Goal: Book appointment/travel/reservation

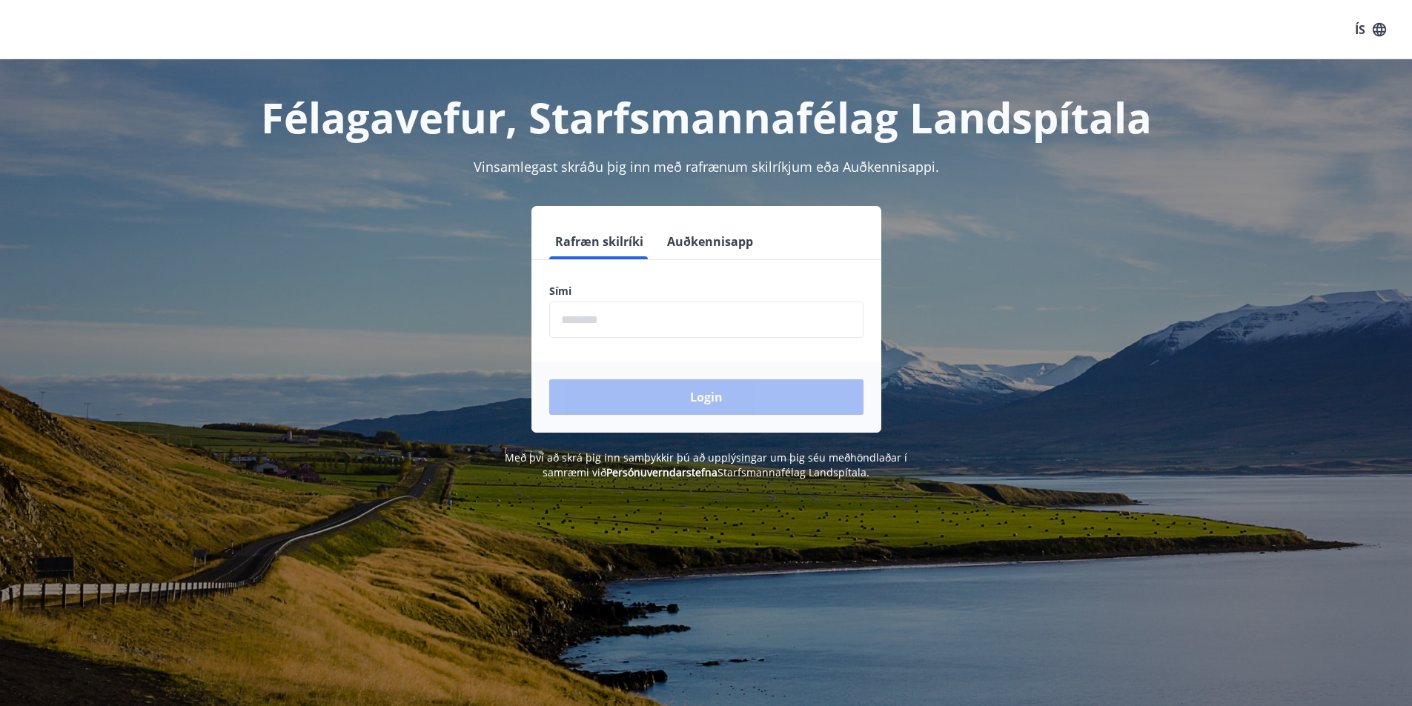
click at [594, 333] on input "phone" at bounding box center [706, 320] width 314 height 36
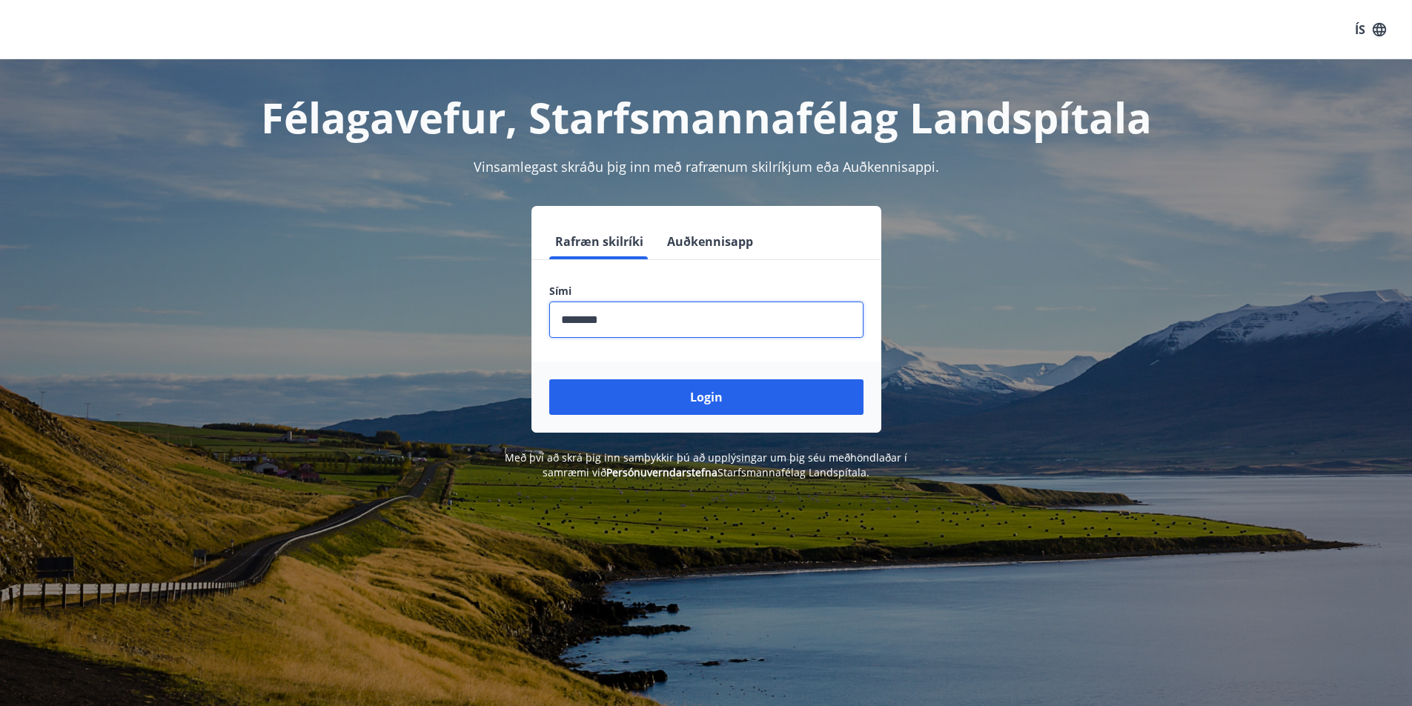
type input "********"
click at [549, 379] on button "Login" at bounding box center [706, 397] width 314 height 36
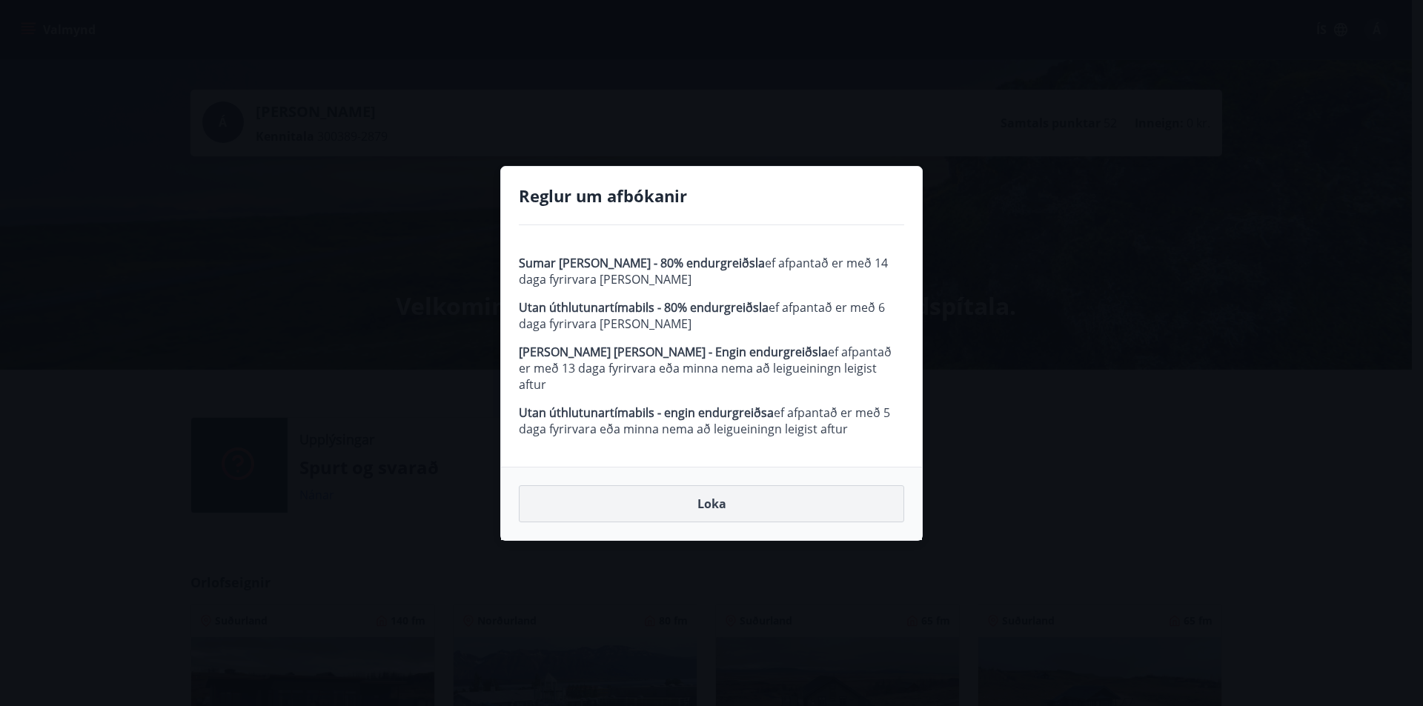
click at [623, 492] on button "Loka" at bounding box center [711, 503] width 385 height 37
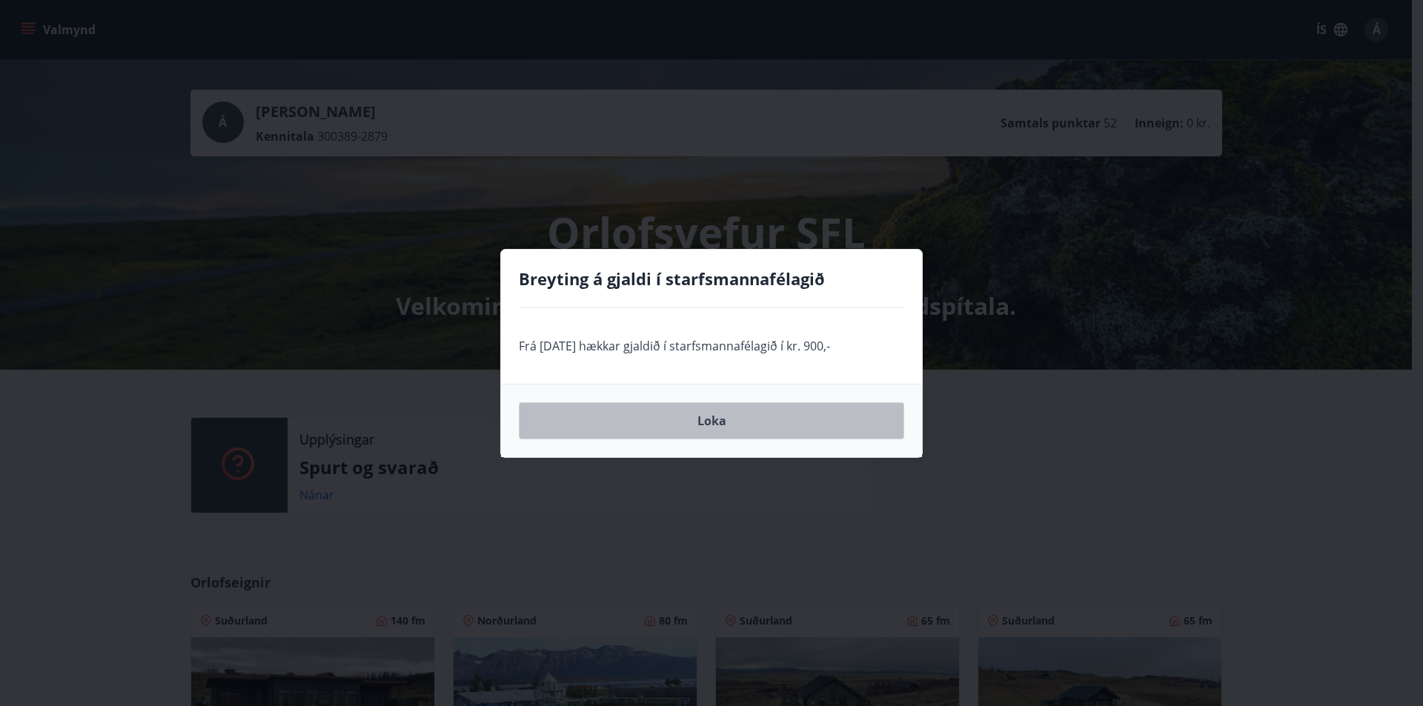
click at [731, 425] on button "Loka" at bounding box center [711, 420] width 385 height 37
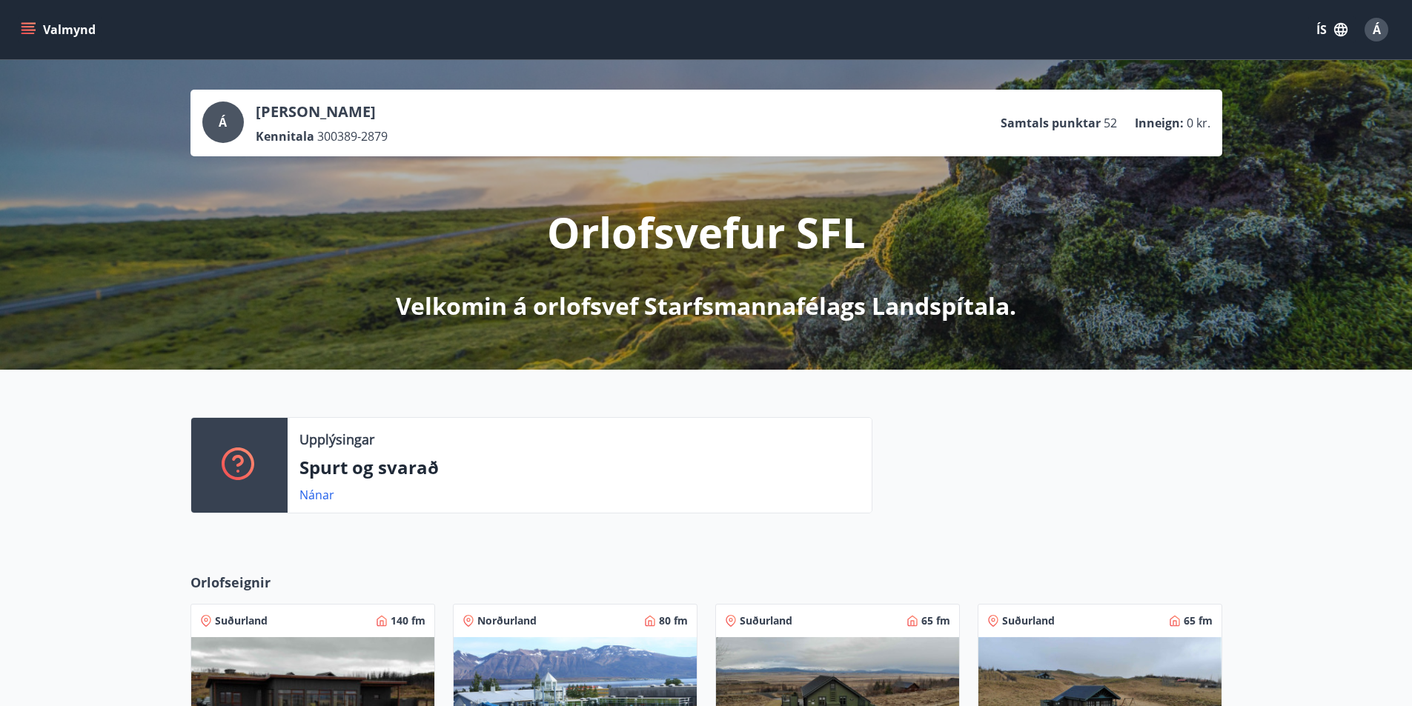
scroll to position [296, 0]
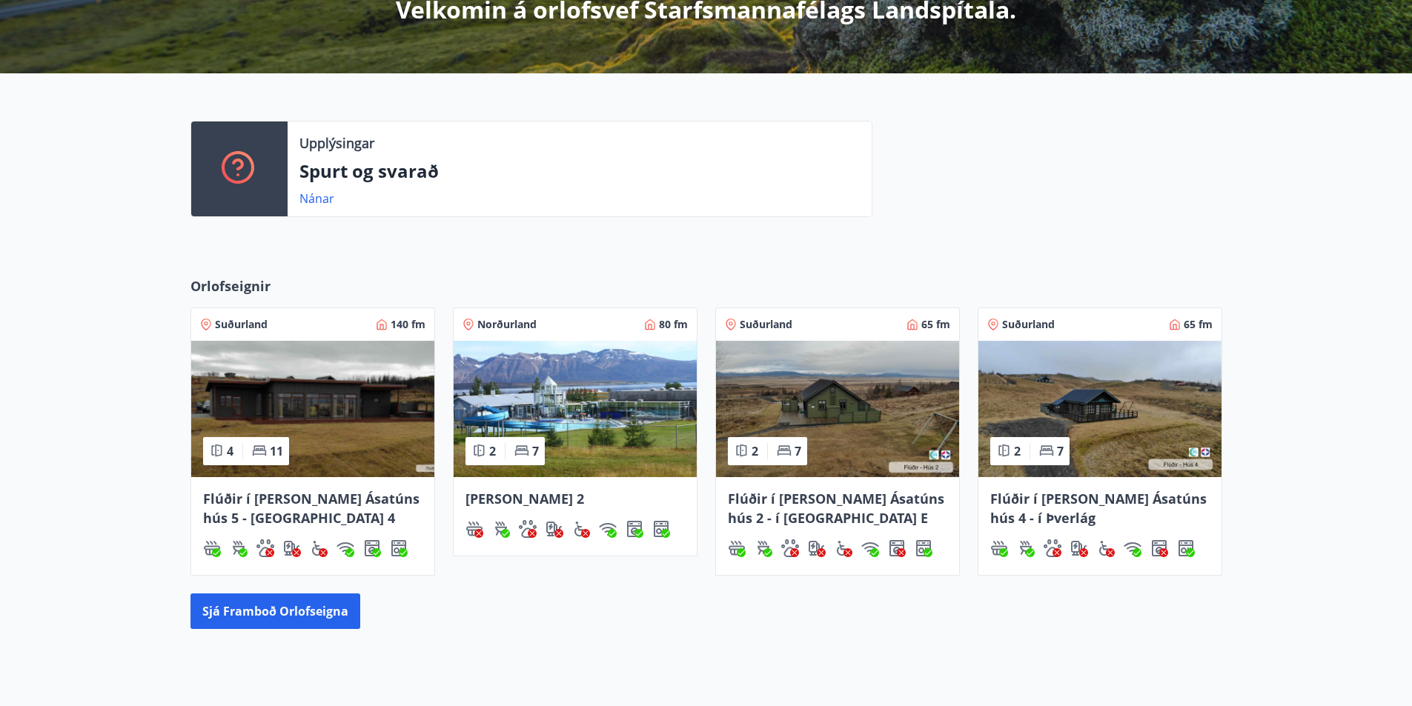
click at [344, 425] on img at bounding box center [312, 409] width 243 height 136
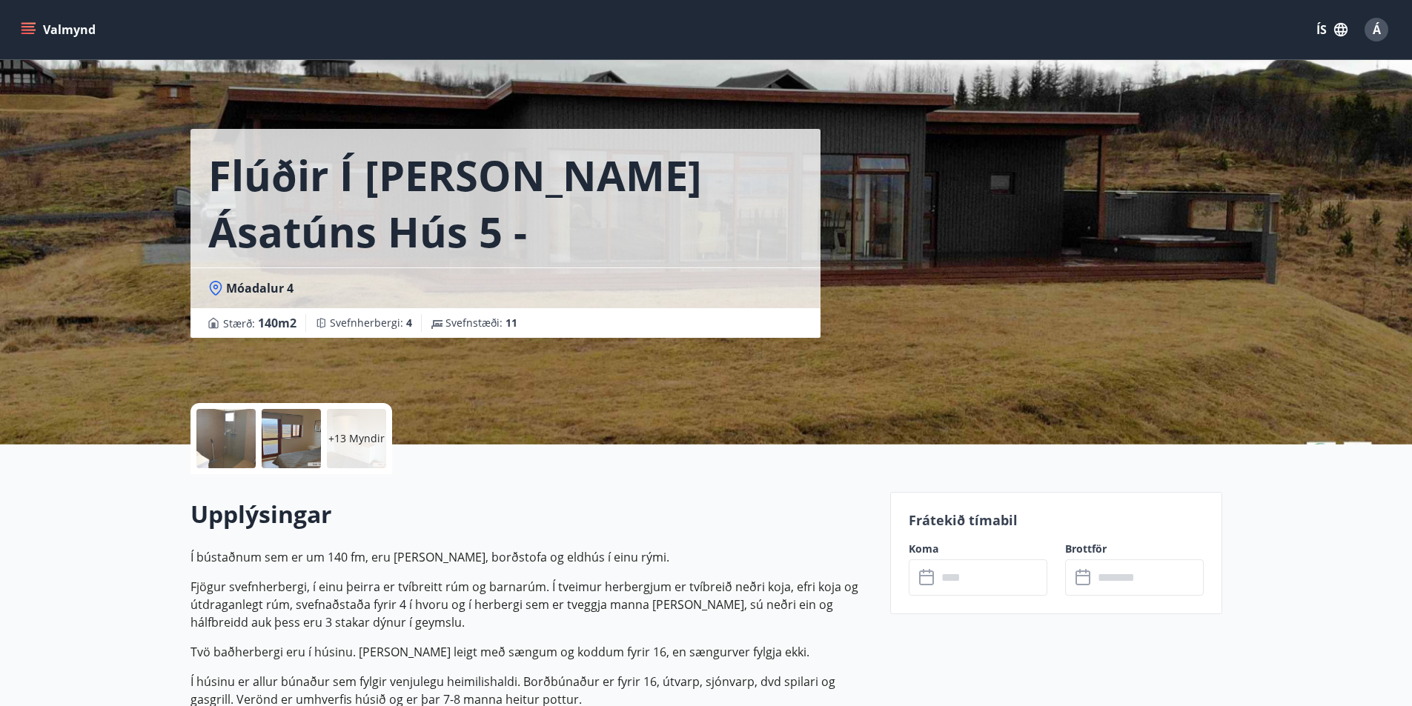
click at [56, 34] on button "Valmynd" at bounding box center [60, 29] width 84 height 27
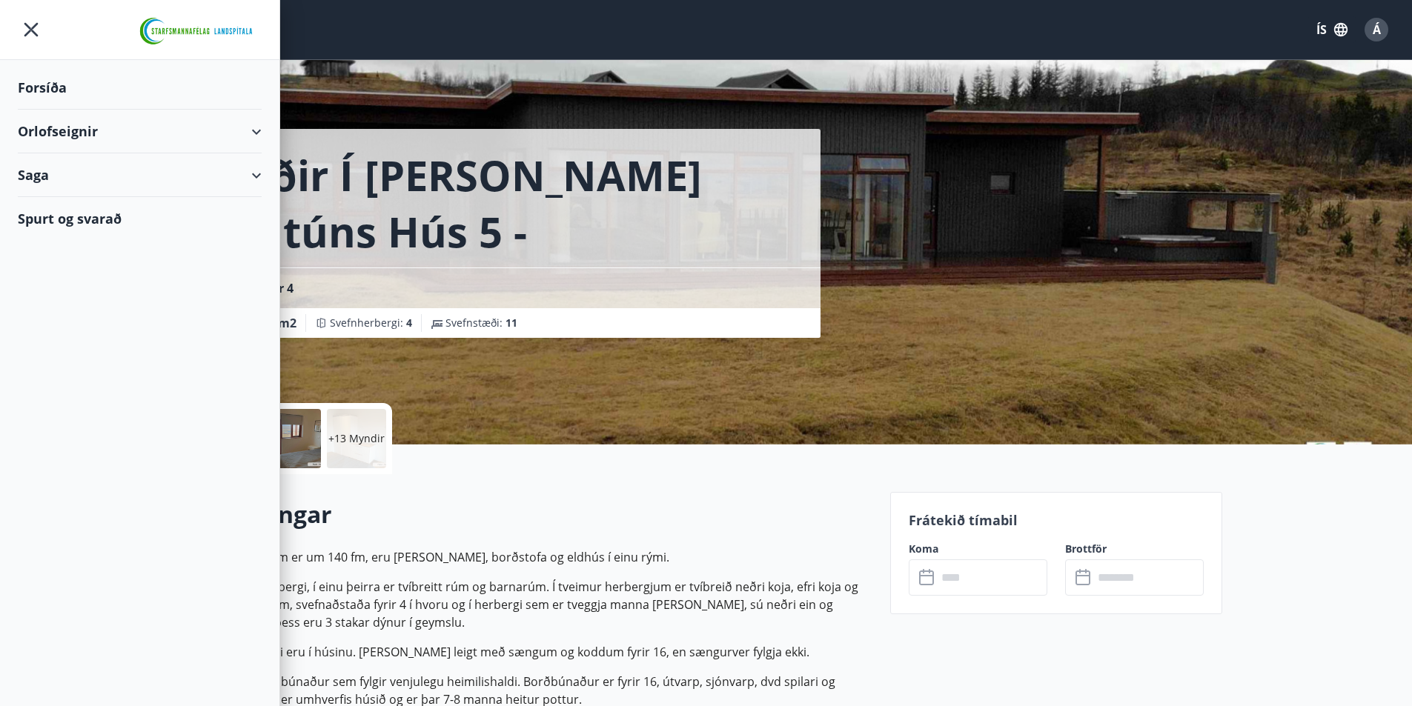
click at [220, 133] on div "Orlofseignir" at bounding box center [140, 132] width 244 height 44
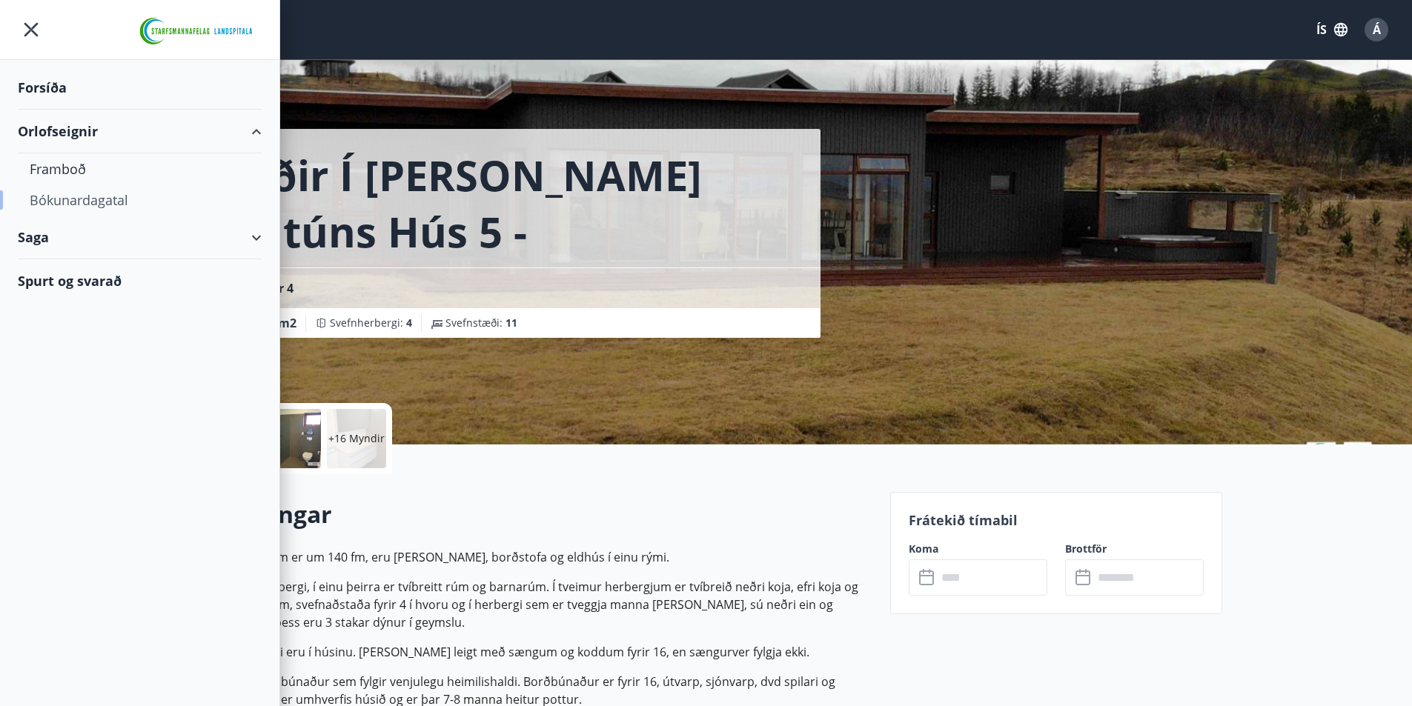
click at [99, 205] on div "Bókunardagatal" at bounding box center [140, 200] width 220 height 31
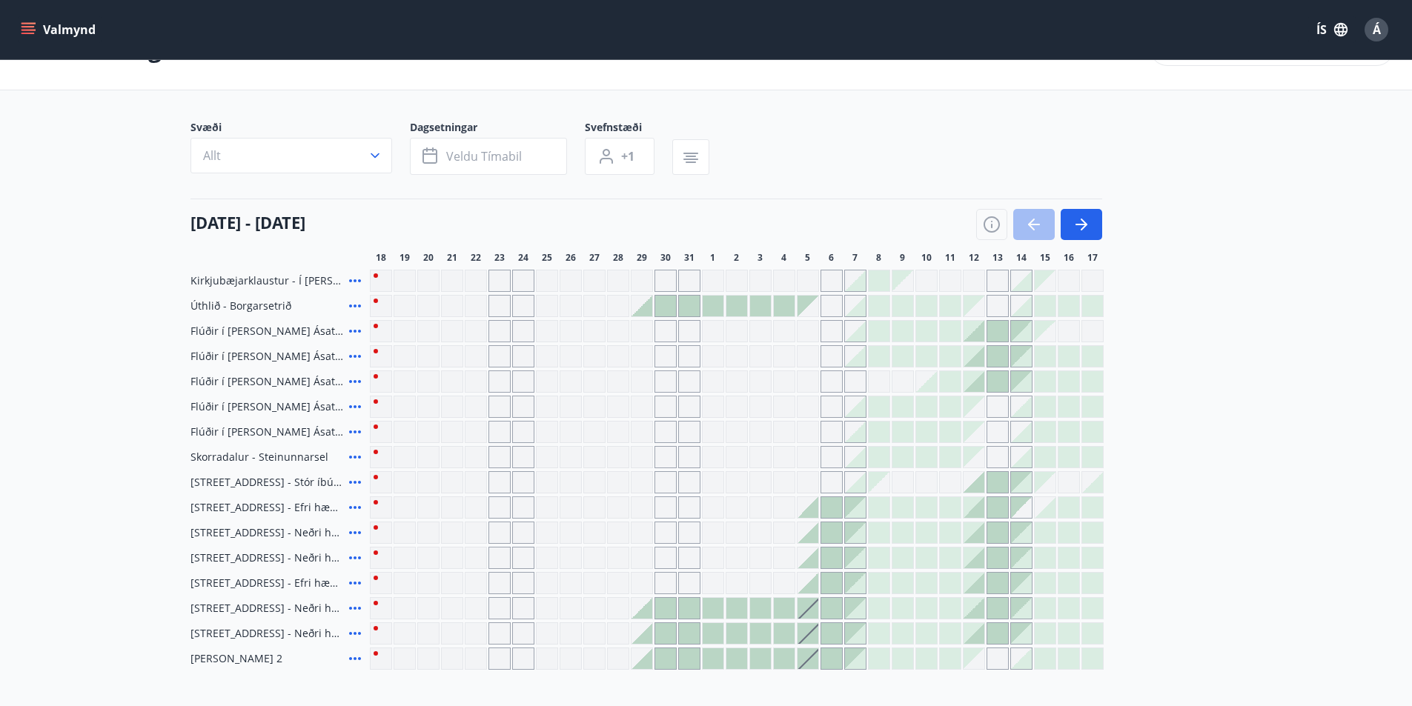
scroll to position [52, 0]
click at [1082, 222] on icon "button" at bounding box center [1083, 225] width 7 height 12
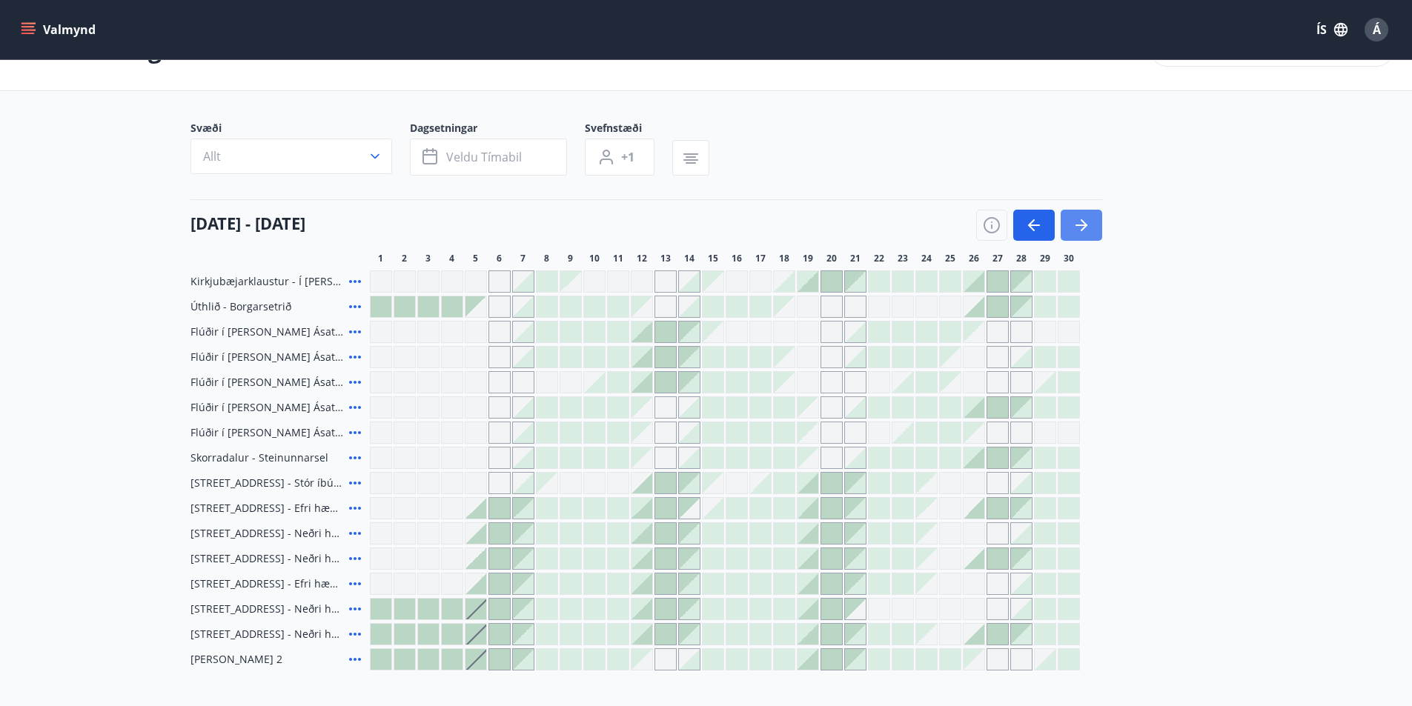
click at [1082, 222] on icon "button" at bounding box center [1083, 225] width 7 height 12
